Goal: Task Accomplishment & Management: Manage account settings

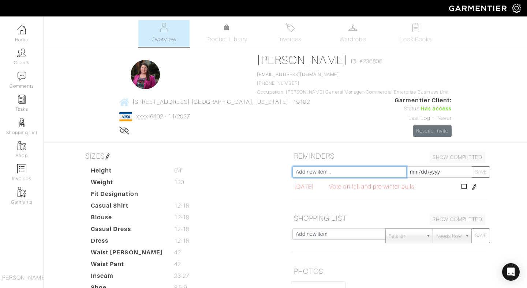
click at [355, 173] on input "text" at bounding box center [350, 172] width 114 height 11
type input "Laundry hamper add"
click at [480, 172] on button "SAVE" at bounding box center [481, 172] width 18 height 11
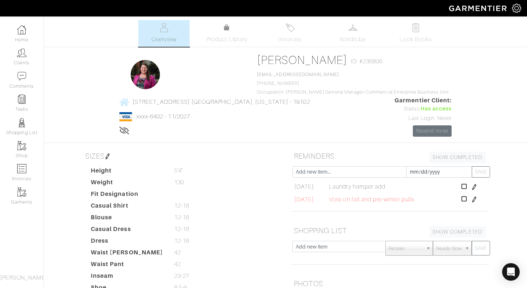
click at [477, 198] on img at bounding box center [475, 200] width 6 height 6
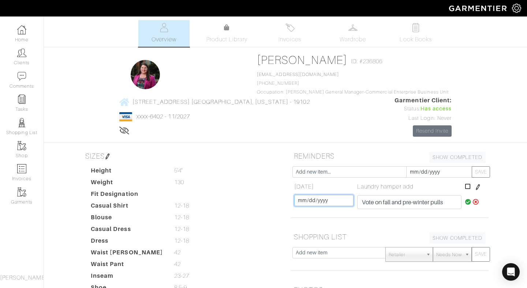
click at [322, 202] on input "[DATE]" at bounding box center [323, 200] width 59 height 11
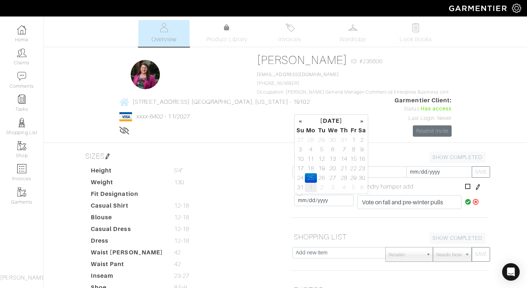
click at [310, 188] on td "1" at bounding box center [311, 188] width 12 height 10
type input "[DATE]"
click at [271, 195] on dd at bounding box center [227, 194] width 117 height 9
click at [504, 186] on div "[PERSON_NAME] Overview Overview Product Library Invoices Wardrobe Look Books Ov…" at bounding box center [263, 236] width 527 height 432
click at [473, 187] on td at bounding box center [475, 187] width 25 height 12
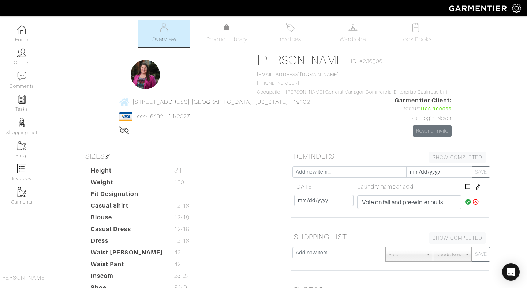
click at [476, 187] on img at bounding box center [478, 188] width 6 height 6
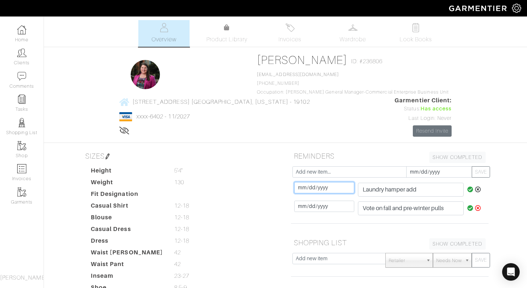
click at [330, 189] on input "[DATE]" at bounding box center [324, 187] width 60 height 11
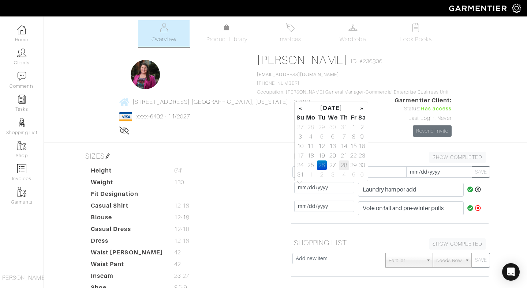
click at [343, 163] on td "28" at bounding box center [344, 166] width 10 height 10
type input "[DATE]"
click at [245, 184] on dd "130 130" at bounding box center [227, 182] width 117 height 9
click at [485, 172] on button "SAVE" at bounding box center [481, 172] width 18 height 11
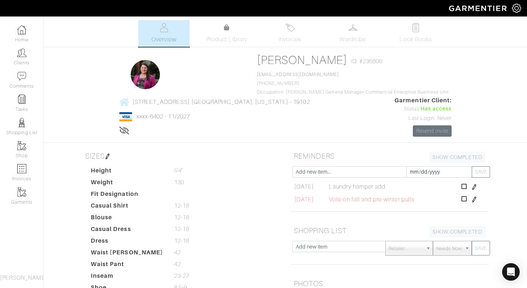
click at [477, 200] on img at bounding box center [475, 200] width 6 height 6
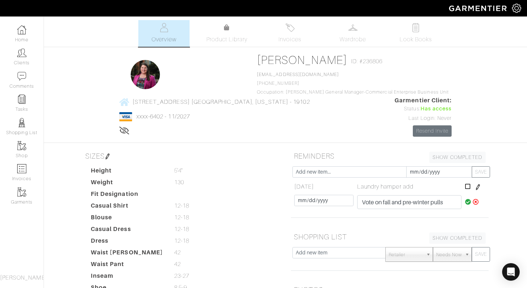
click at [465, 203] on icon at bounding box center [468, 202] width 6 height 6
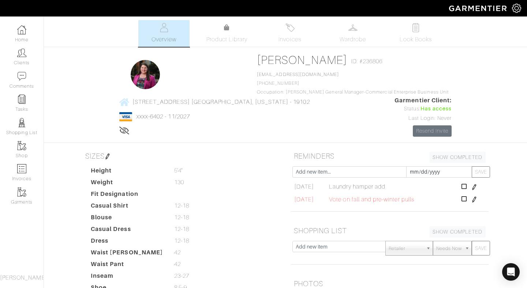
click at [476, 201] on img at bounding box center [475, 200] width 6 height 6
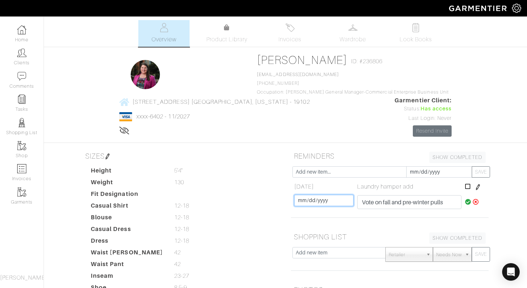
click at [340, 199] on input "[DATE]" at bounding box center [323, 200] width 59 height 11
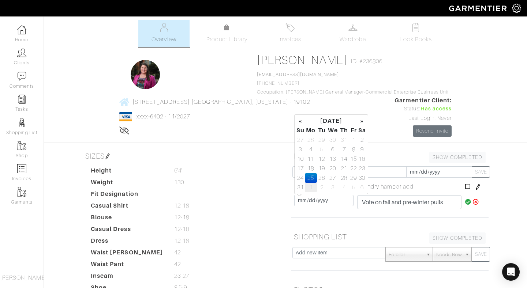
click at [308, 187] on td "1" at bounding box center [311, 188] width 12 height 10
type input "[DATE]"
click at [468, 203] on icon at bounding box center [468, 202] width 6 height 6
